Goal: Task Accomplishment & Management: Complete application form

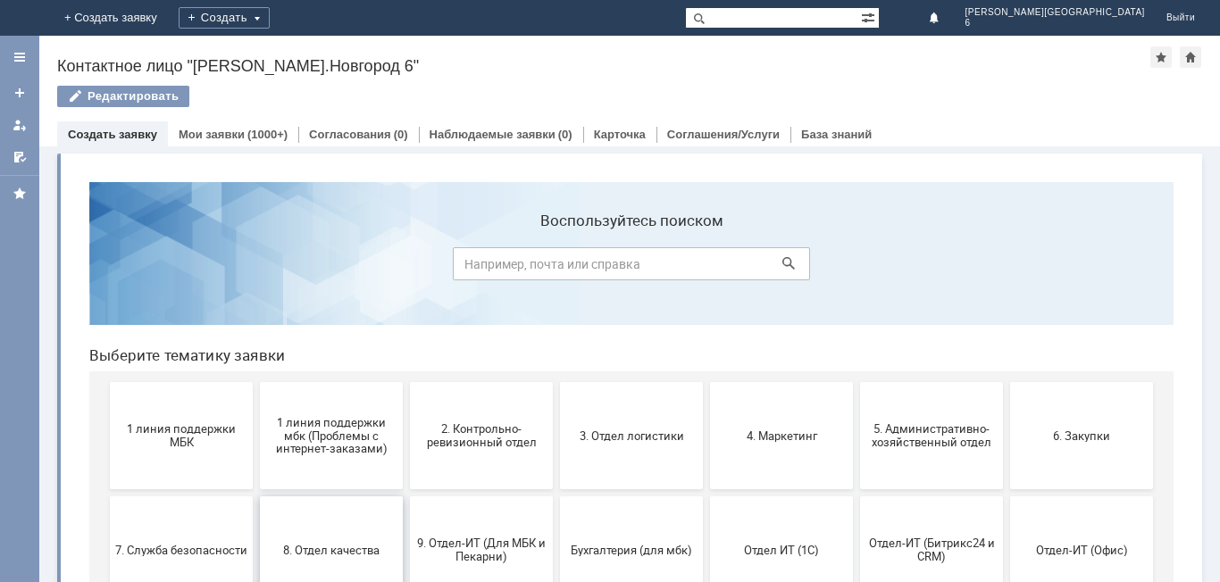
scroll to position [89, 0]
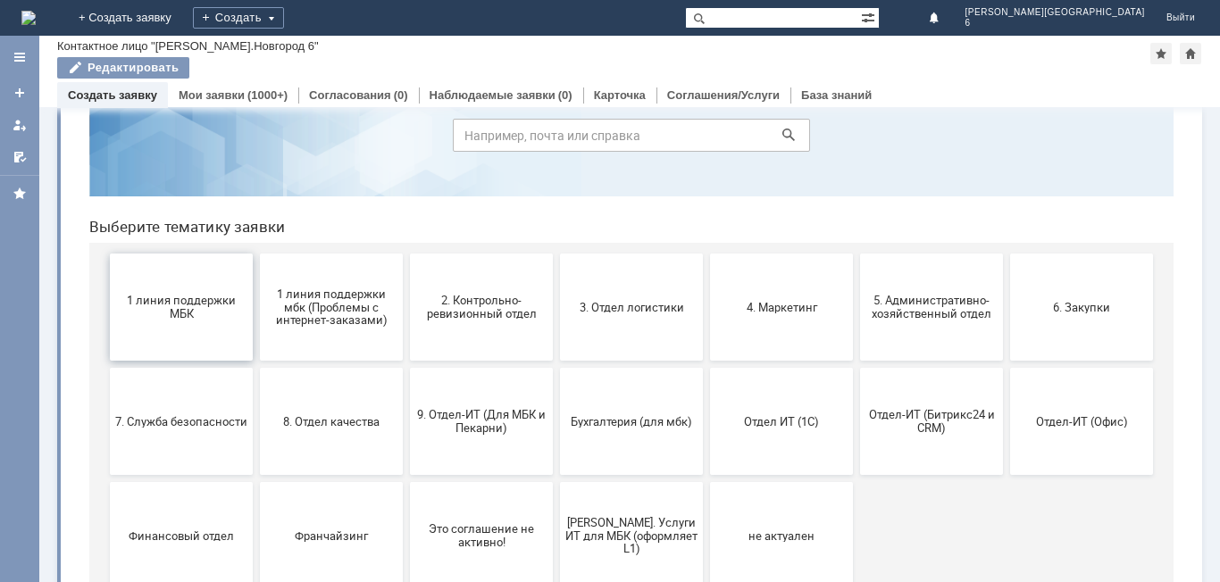
click at [206, 329] on button "1 линия поддержки МБК" at bounding box center [181, 307] width 143 height 107
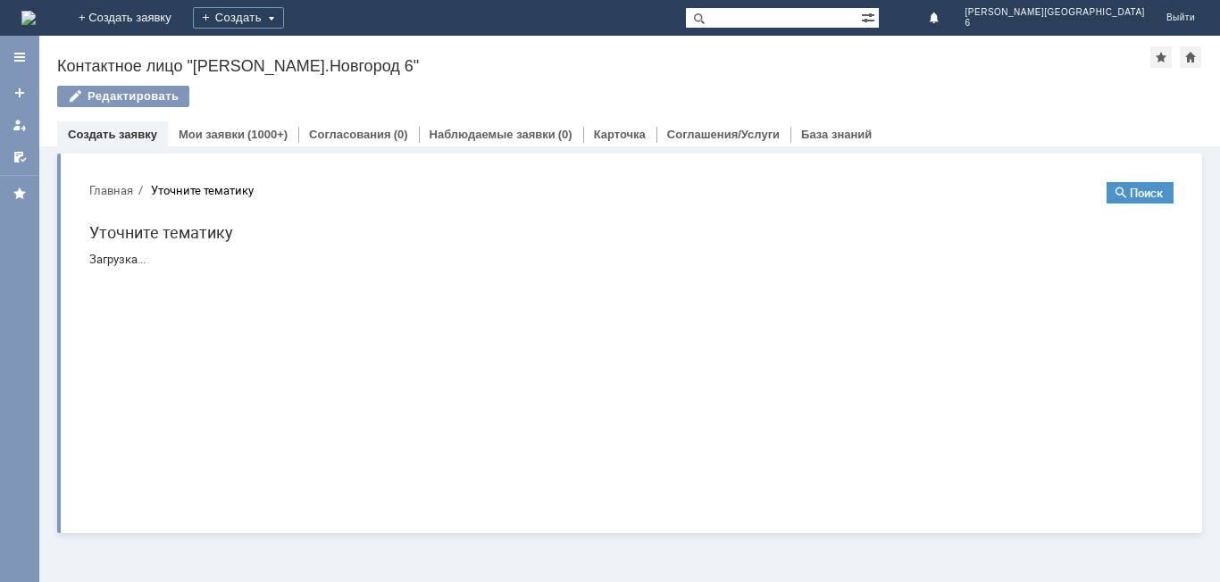
scroll to position [0, 0]
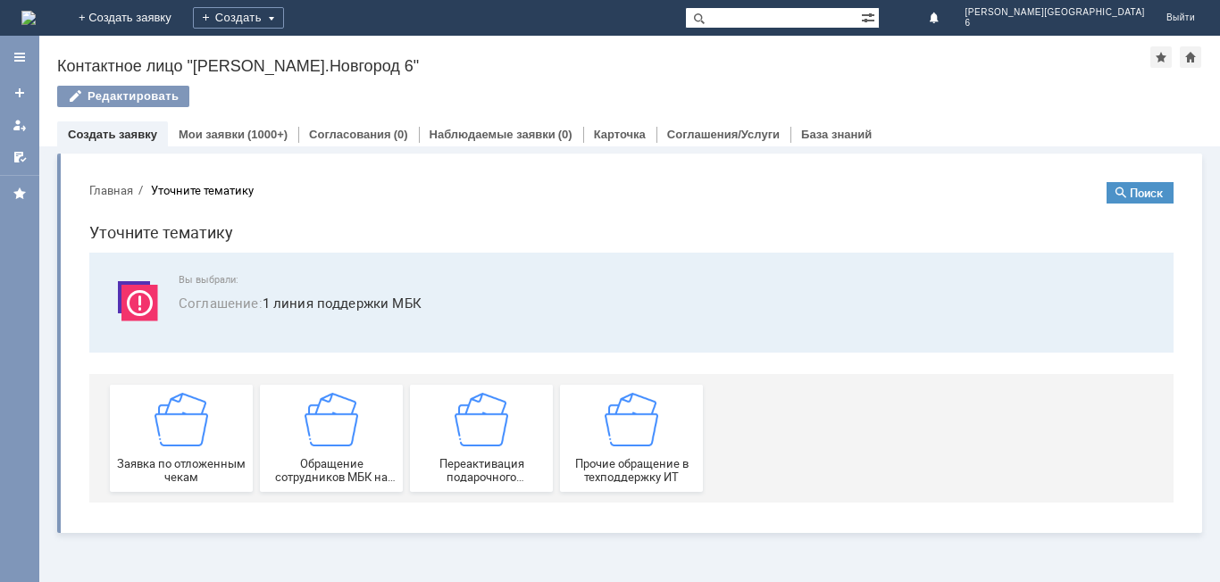
click at [217, 453] on div "Заявка по отложенным чекам" at bounding box center [181, 438] width 132 height 91
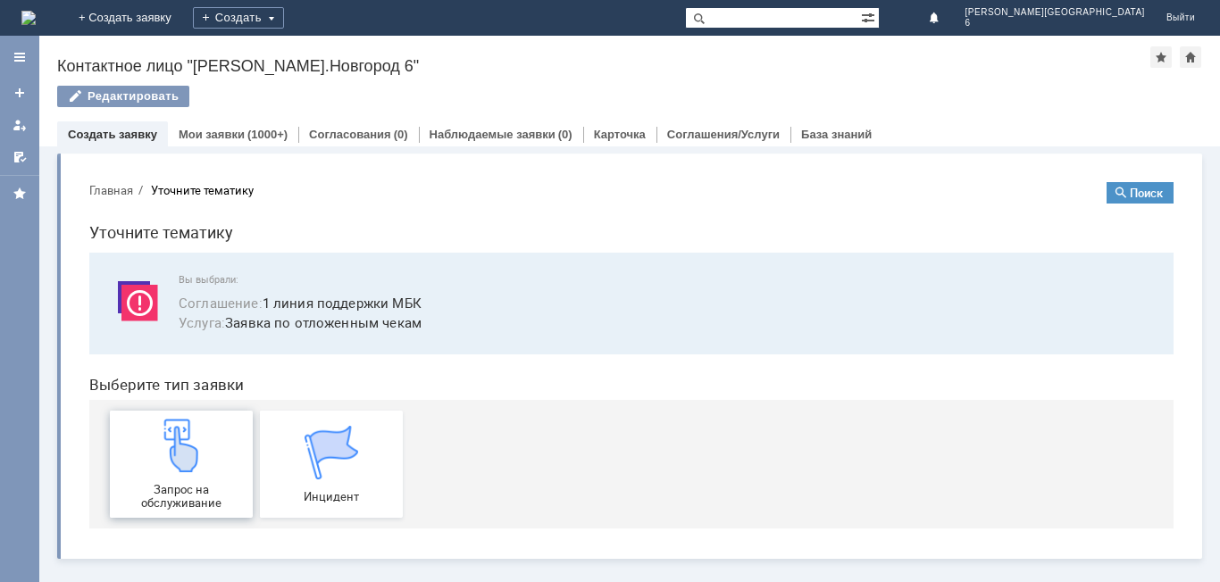
click at [195, 456] on img at bounding box center [181, 446] width 54 height 54
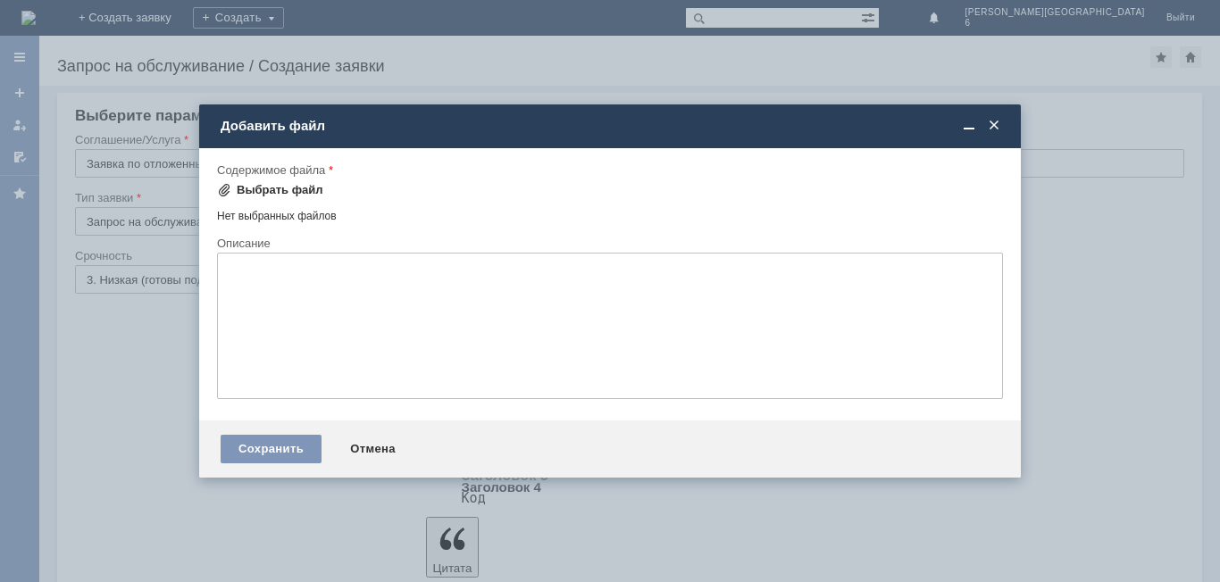
click at [271, 196] on div "Выбрать файл" at bounding box center [280, 190] width 87 height 14
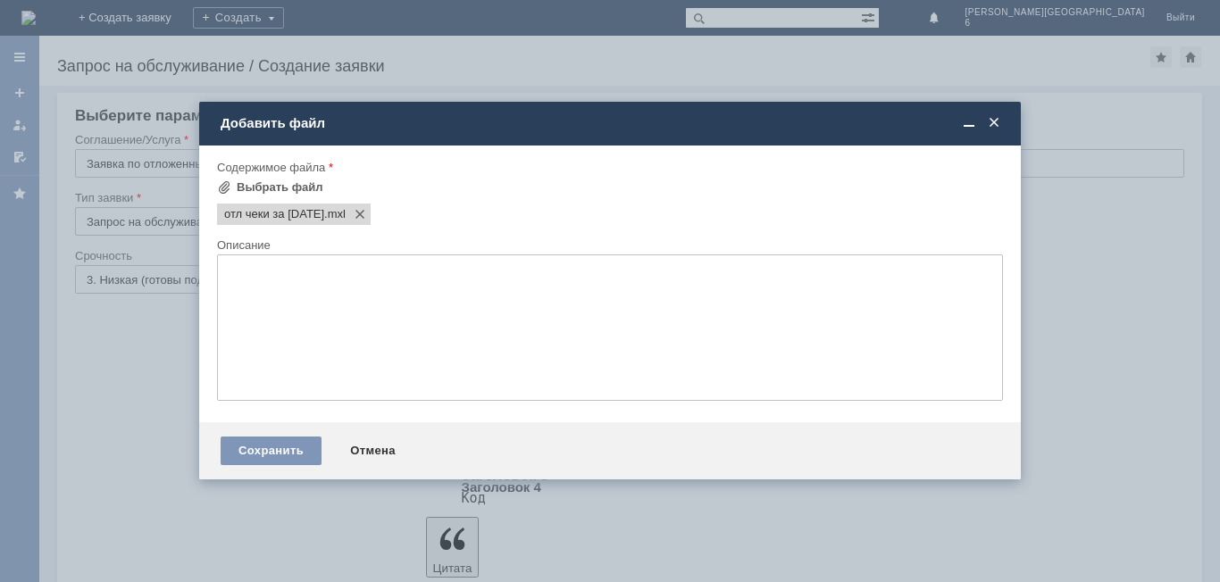
click at [1006, 131] on div "Добавить файл" at bounding box center [609, 123] width 821 height 21
click at [992, 125] on span at bounding box center [994, 123] width 18 height 16
